Goal: Transaction & Acquisition: Subscribe to service/newsletter

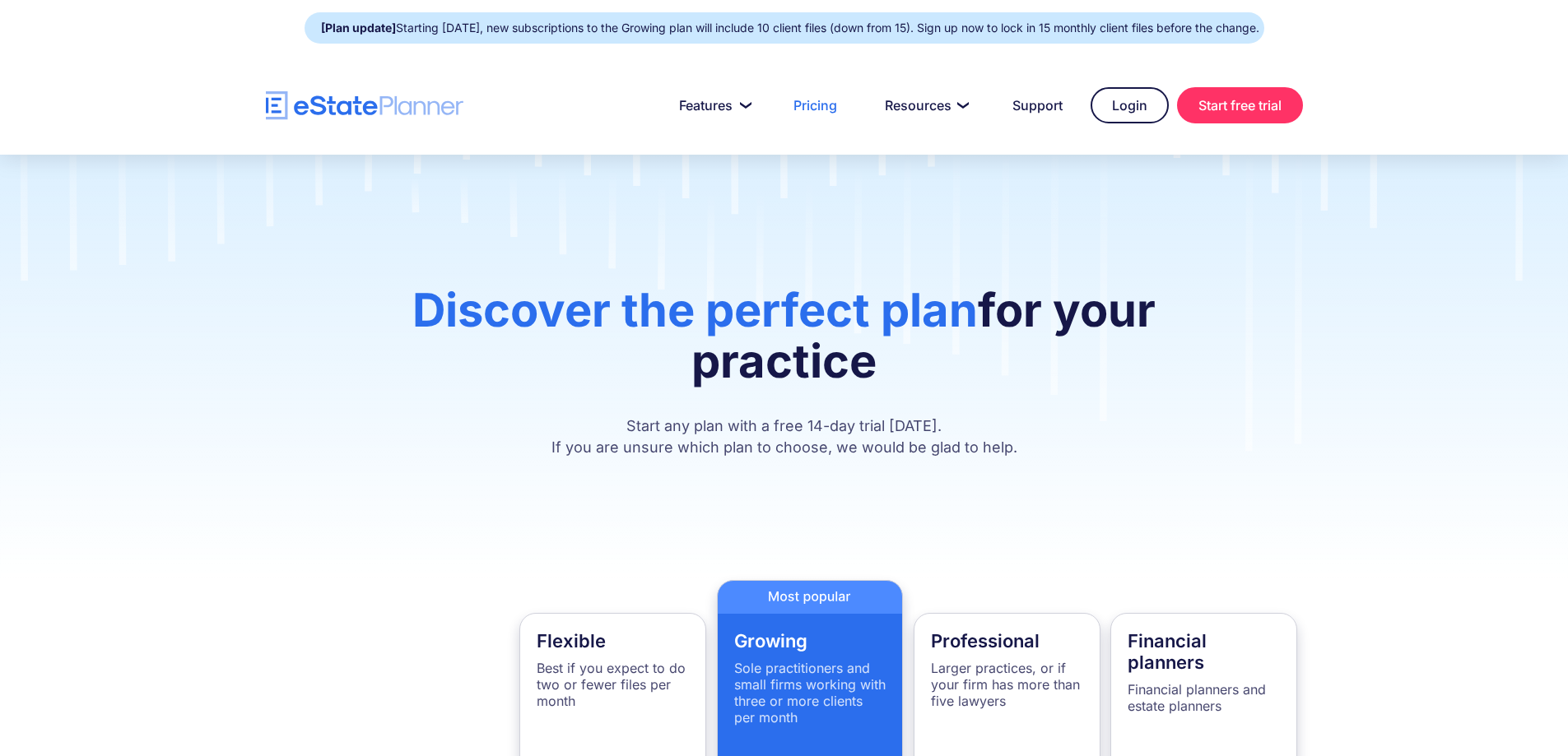
click at [333, 107] on img "home" at bounding box center [365, 105] width 198 height 29
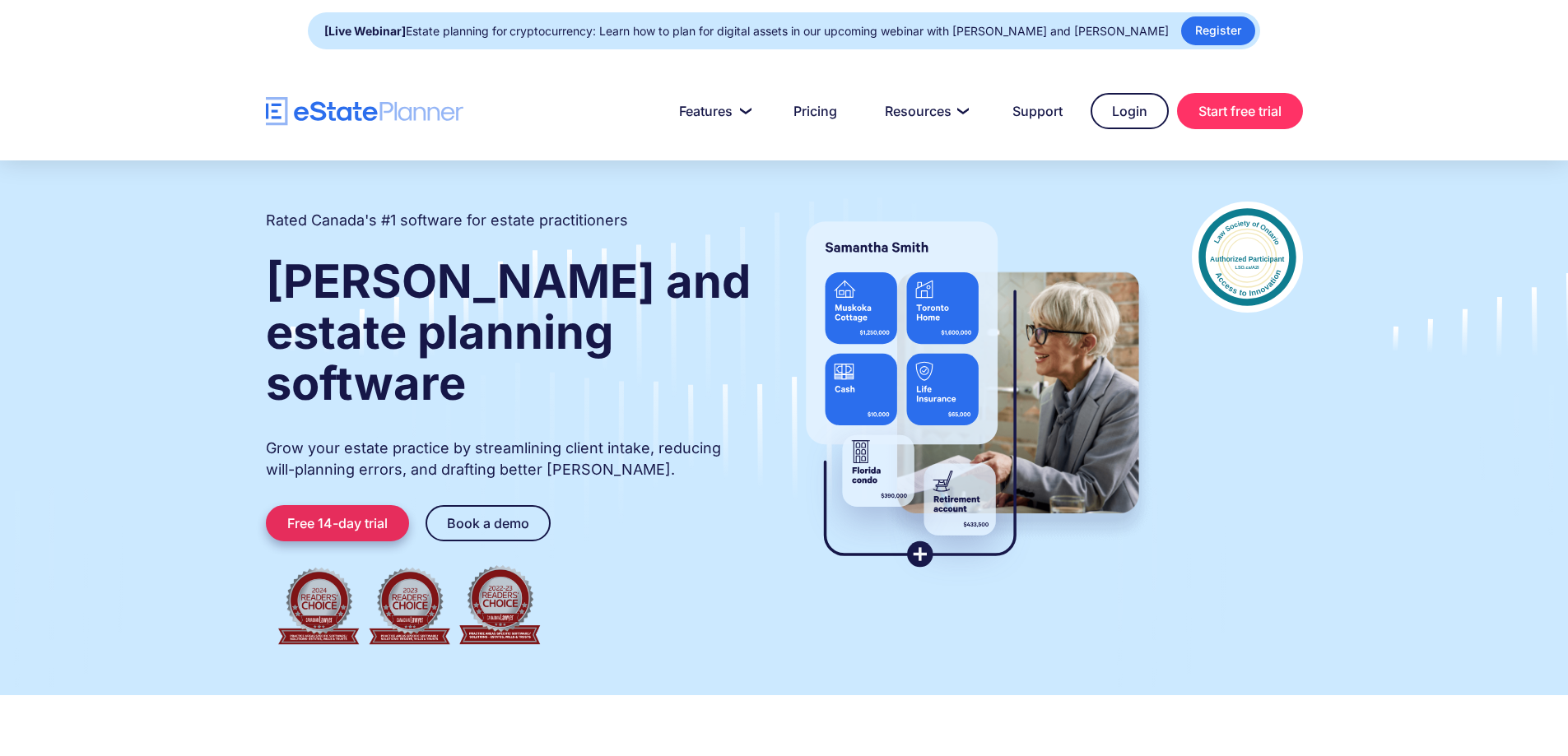
click at [297, 505] on link "Free 14-day trial" at bounding box center [338, 523] width 143 height 36
